Goal: Information Seeking & Learning: Find specific fact

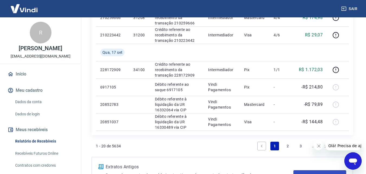
scroll to position [425, 0]
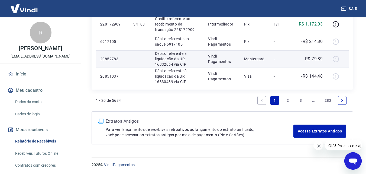
click at [315, 57] on p "-R$ 79,89" at bounding box center [313, 59] width 19 height 7
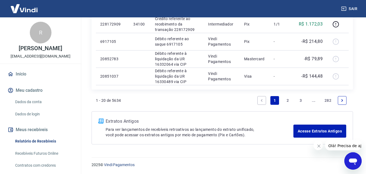
click at [342, 100] on icon "Next page" at bounding box center [343, 100] width 4 height 4
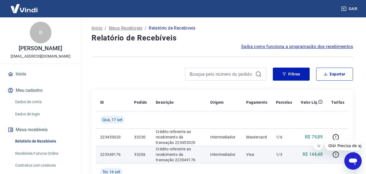
scroll to position [54, 0]
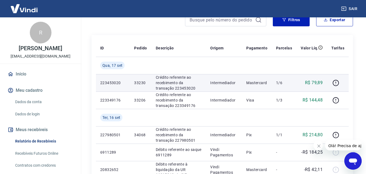
click at [316, 85] on p "R$ 79,89" at bounding box center [314, 82] width 18 height 7
click at [316, 84] on p "R$ 79,89" at bounding box center [314, 82] width 18 height 7
click at [316, 83] on p "R$ 79,89" at bounding box center [314, 82] width 18 height 7
click at [321, 83] on p "R$ 79,89" at bounding box center [314, 82] width 18 height 7
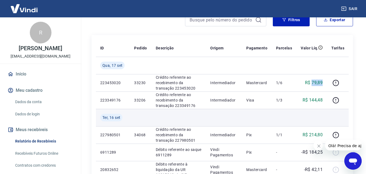
copy p "79,89"
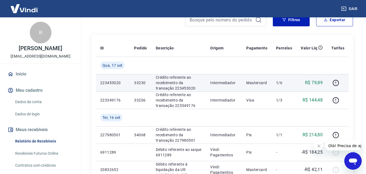
click at [257, 83] on p "Mastercard" at bounding box center [257, 82] width 21 height 5
click at [137, 82] on p "33230" at bounding box center [140, 82] width 13 height 5
copy p "33230"
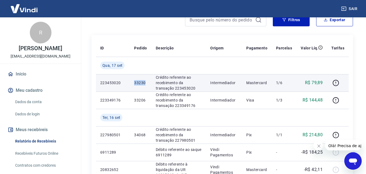
copy p "33230"
click at [313, 81] on p "R$ 79,89" at bounding box center [314, 82] width 18 height 7
copy p "79,89"
click at [142, 82] on p "33230" at bounding box center [140, 82] width 13 height 5
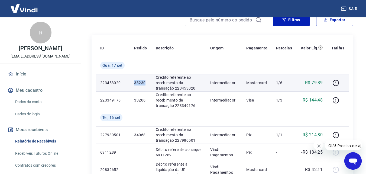
click at [142, 82] on p "33230" at bounding box center [140, 82] width 13 height 5
copy p "33230"
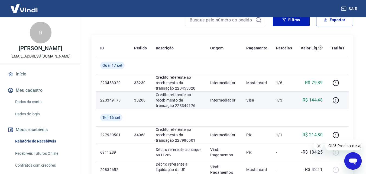
click at [317, 98] on p "R$ 144,48" at bounding box center [313, 100] width 20 height 7
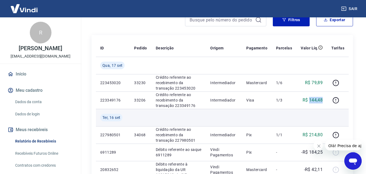
copy p "144,48"
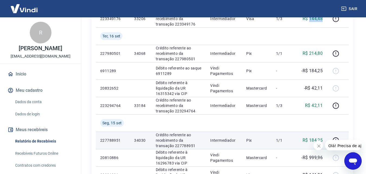
scroll to position [108, 0]
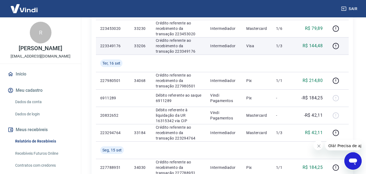
click at [140, 46] on p "33206" at bounding box center [140, 45] width 13 height 5
copy p "33206"
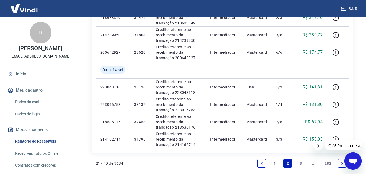
scroll to position [443, 0]
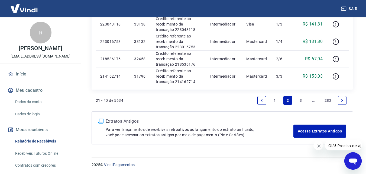
click at [262, 103] on link "Previous page" at bounding box center [262, 100] width 9 height 9
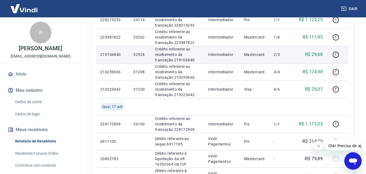
scroll to position [298, 0]
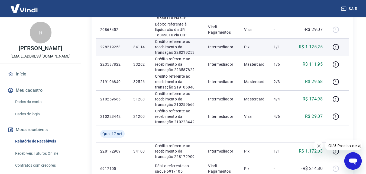
click at [317, 47] on p "R$ 1.125,25" at bounding box center [311, 47] width 24 height 7
copy p "1.125,25"
click at [136, 48] on p "34114" at bounding box center [139, 46] width 13 height 5
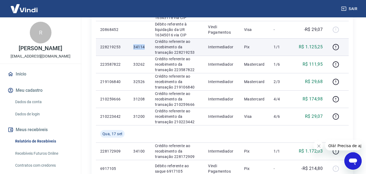
copy p "34114"
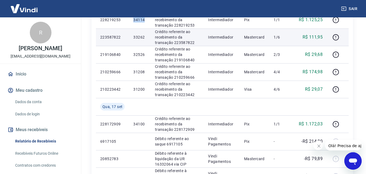
scroll to position [353, 0]
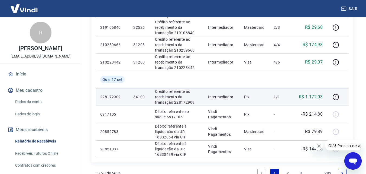
click at [317, 97] on p "R$ 1.172,03" at bounding box center [311, 97] width 24 height 7
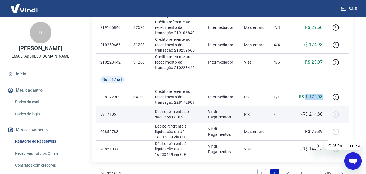
copy p "1.172,03"
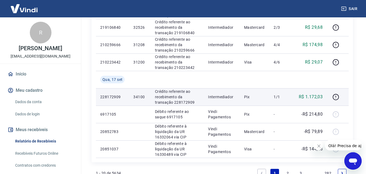
click at [136, 96] on p "34100" at bounding box center [139, 96] width 13 height 5
